Goal: Task Accomplishment & Management: Complete application form

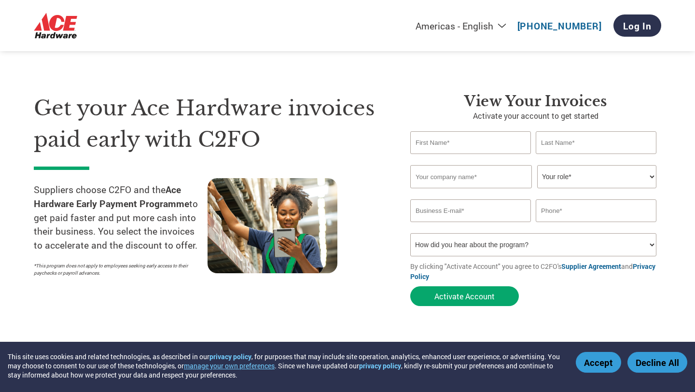
select select "en-[GEOGRAPHIC_DATA]"
click at [460, 295] on button "Activate Account" at bounding box center [464, 296] width 109 height 20
click at [480, 288] on form "Invalid first name or first name is too long Invalid last name or last name is …" at bounding box center [535, 220] width 251 height 179
click at [477, 299] on button "Activate Account" at bounding box center [464, 296] width 109 height 20
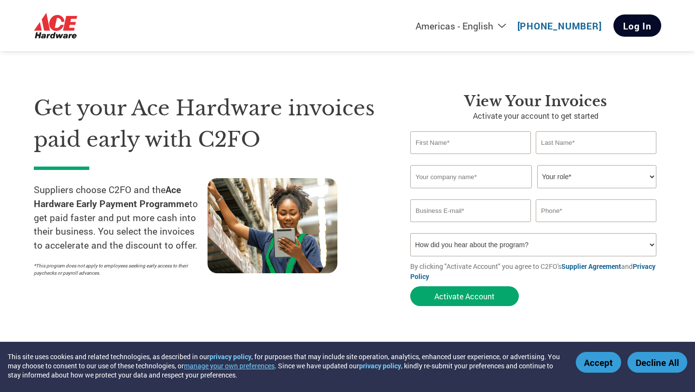
click at [632, 22] on link "Log In" at bounding box center [637, 25] width 48 height 22
select select "en-[GEOGRAPHIC_DATA]"
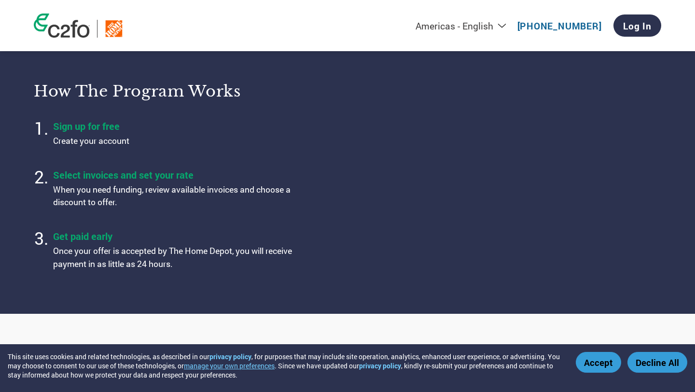
select select "en-[GEOGRAPHIC_DATA]"
